Goal: Information Seeking & Learning: Check status

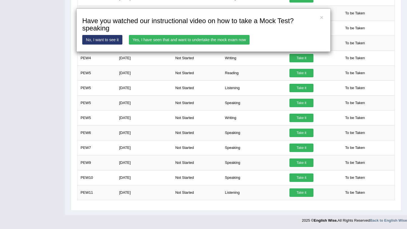
click at [168, 38] on link "Yes, I have seen that and want to undertake the mock exam now" at bounding box center [189, 40] width 121 height 10
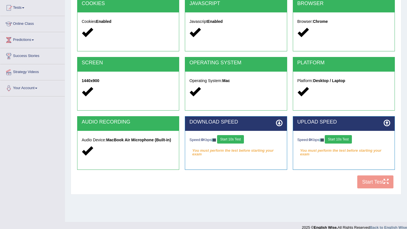
scroll to position [67, 0]
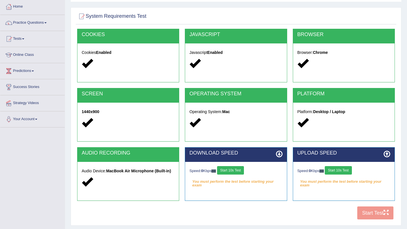
scroll to position [67, 0]
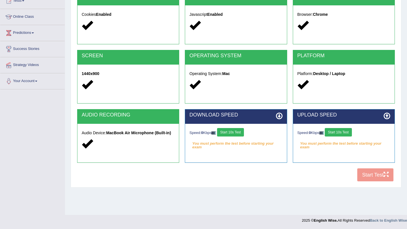
click at [244, 133] on button "Start 10s Test" at bounding box center [230, 132] width 27 height 8
click at [350, 134] on button "Start 10s Test" at bounding box center [338, 132] width 27 height 8
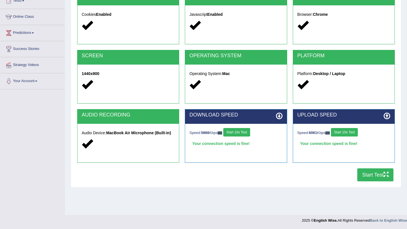
click at [379, 175] on button "Start Test" at bounding box center [375, 175] width 36 height 13
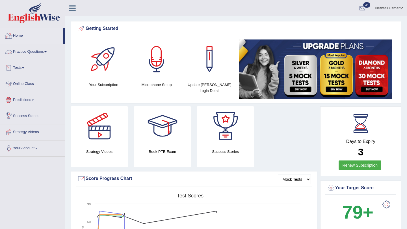
click at [18, 39] on link "Home" at bounding box center [31, 35] width 63 height 14
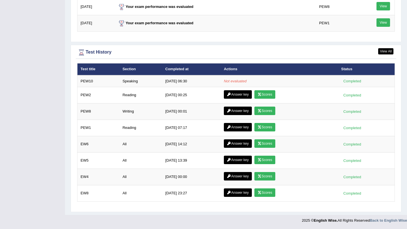
scroll to position [744, 0]
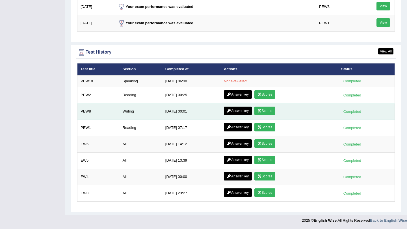
click at [264, 110] on link "Scores" at bounding box center [264, 111] width 21 height 8
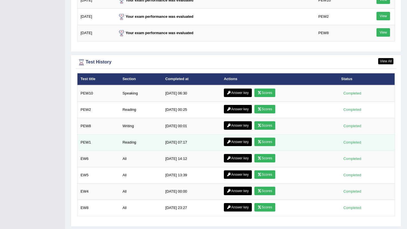
scroll to position [733, 0]
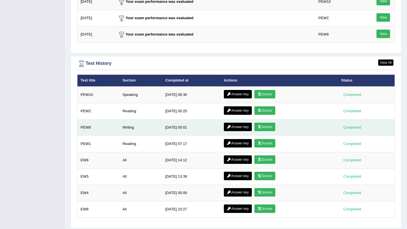
click at [231, 127] on link "Answer key" at bounding box center [238, 127] width 28 height 8
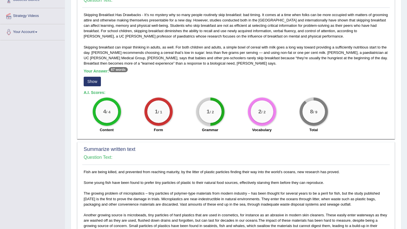
scroll to position [125, 0]
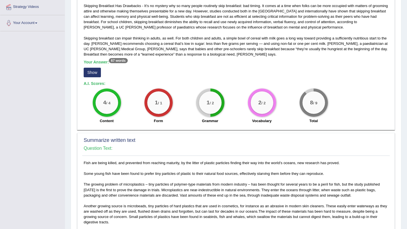
click at [96, 71] on button "Show" at bounding box center [92, 73] width 17 height 10
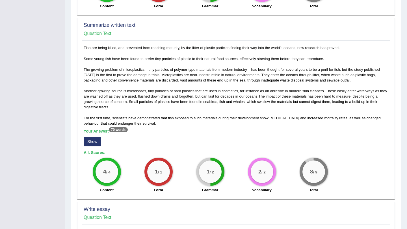
scroll to position [246, 0]
click at [97, 142] on button "Show" at bounding box center [92, 142] width 17 height 10
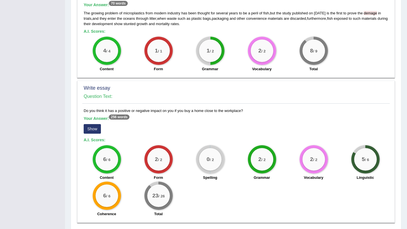
scroll to position [373, 0]
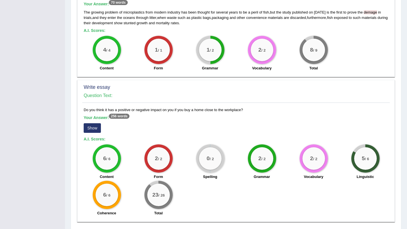
click at [94, 131] on button "Show" at bounding box center [92, 128] width 17 height 10
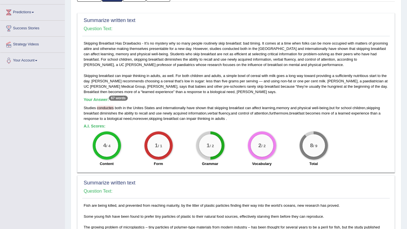
scroll to position [0, 0]
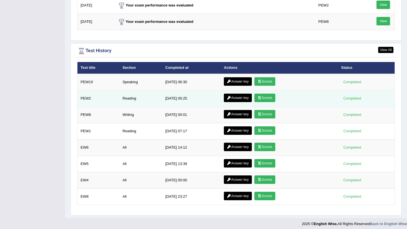
click at [268, 99] on link "Scores" at bounding box center [264, 98] width 21 height 8
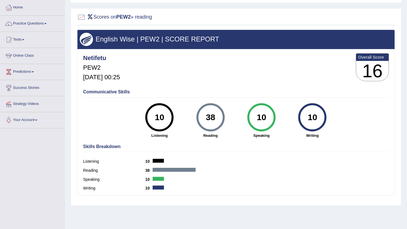
scroll to position [67, 0]
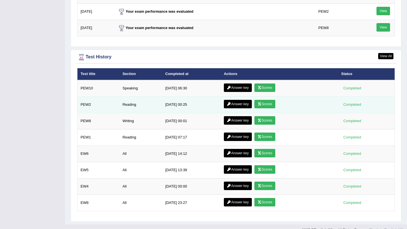
click at [240, 104] on link "Answer key" at bounding box center [238, 104] width 28 height 8
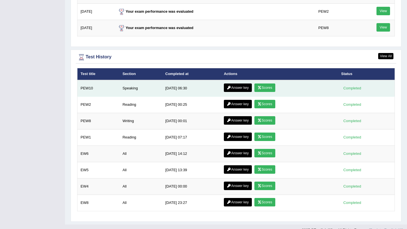
click at [260, 88] on icon at bounding box center [259, 87] width 4 height 3
